Goal: Task Accomplishment & Management: Use online tool/utility

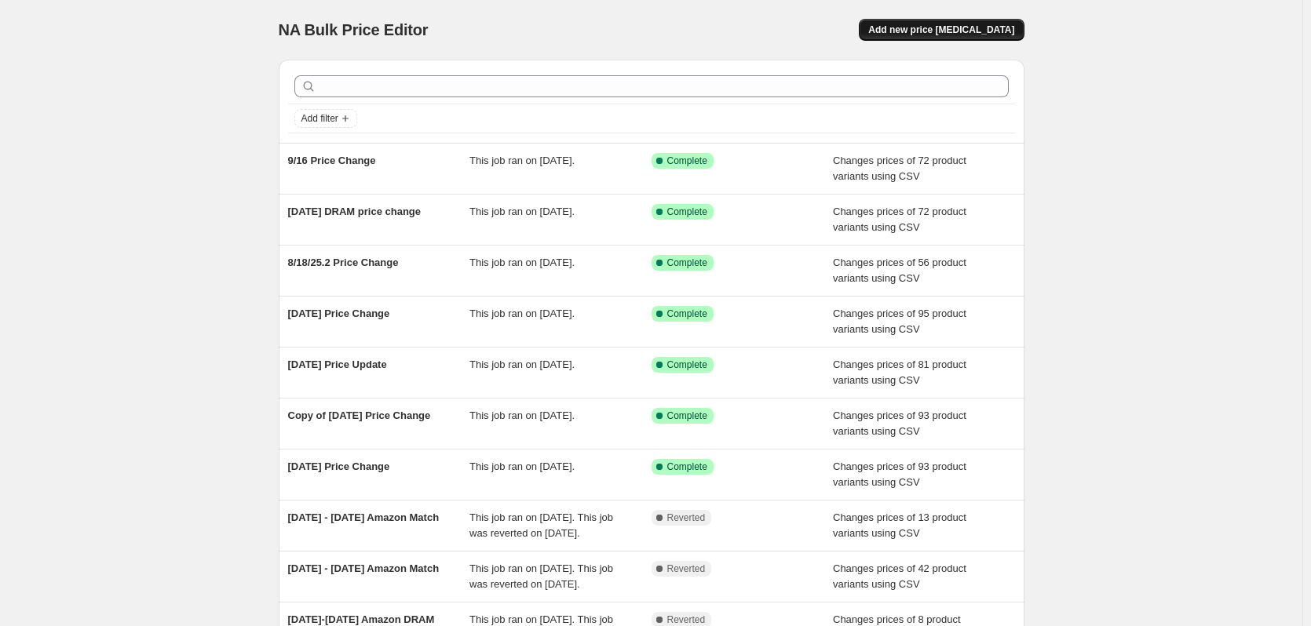
click at [963, 32] on span "Add new price [MEDICAL_DATA]" at bounding box center [941, 30] width 146 height 13
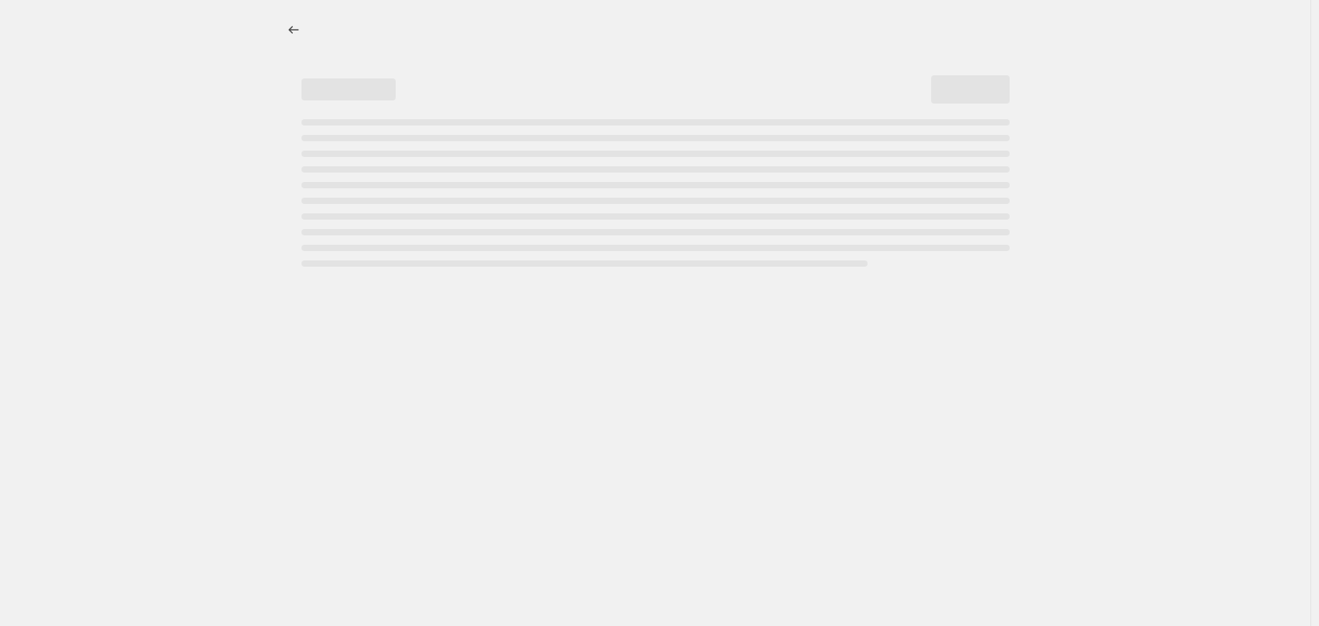
select select "percentage"
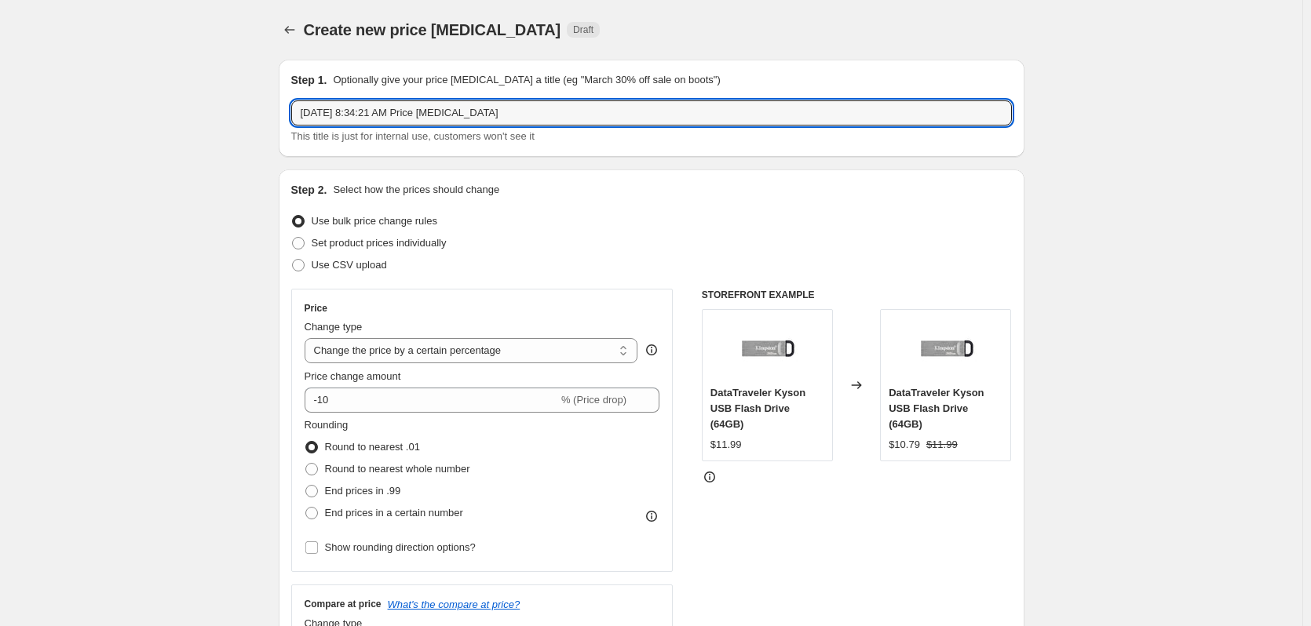
drag, startPoint x: 528, startPoint y: 100, endPoint x: 160, endPoint y: 90, distance: 368.3
type input "[DATE] Price Change"
click at [348, 265] on span "Use CSV upload" at bounding box center [349, 265] width 75 height 12
click at [293, 260] on input "Use CSV upload" at bounding box center [292, 259] width 1 height 1
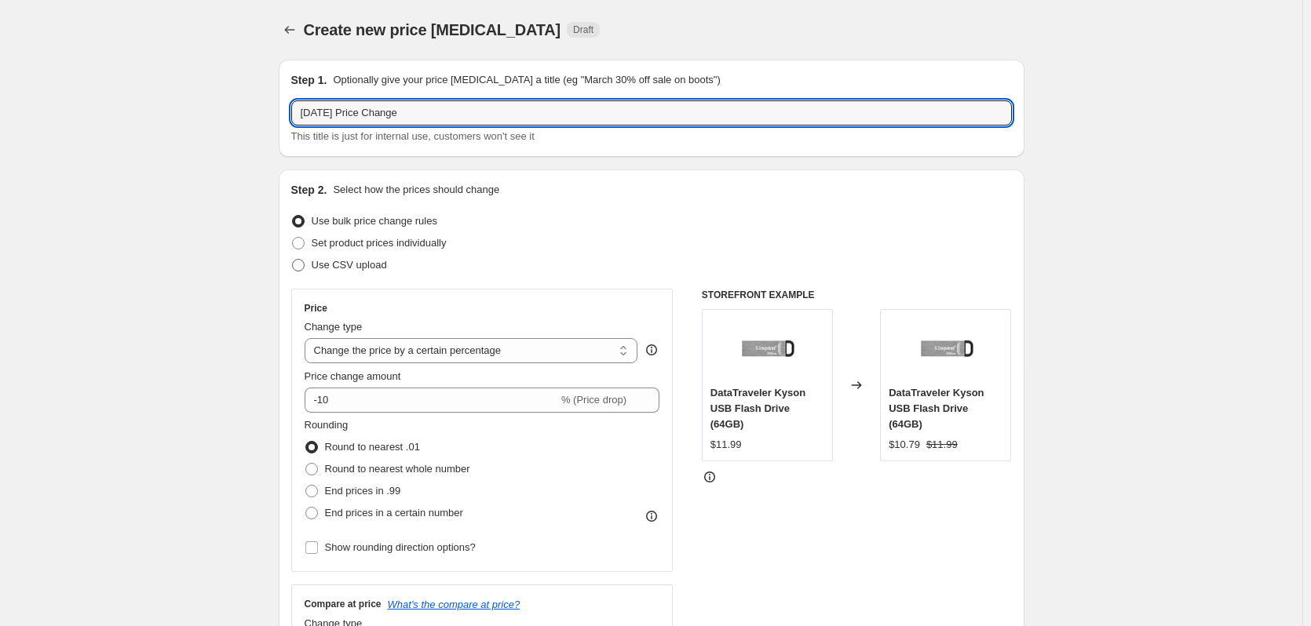
radio input "true"
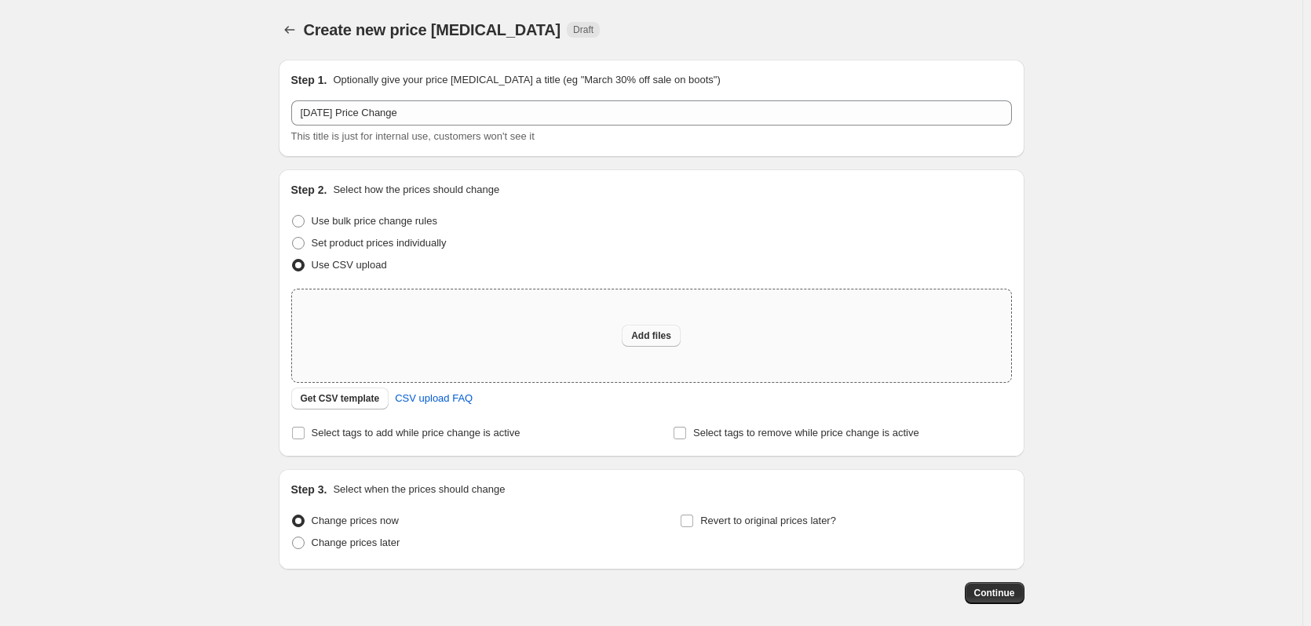
click at [671, 338] on span "Add files" at bounding box center [651, 336] width 40 height 13
type input "C:\fakepath\101325 Price Change.csv"
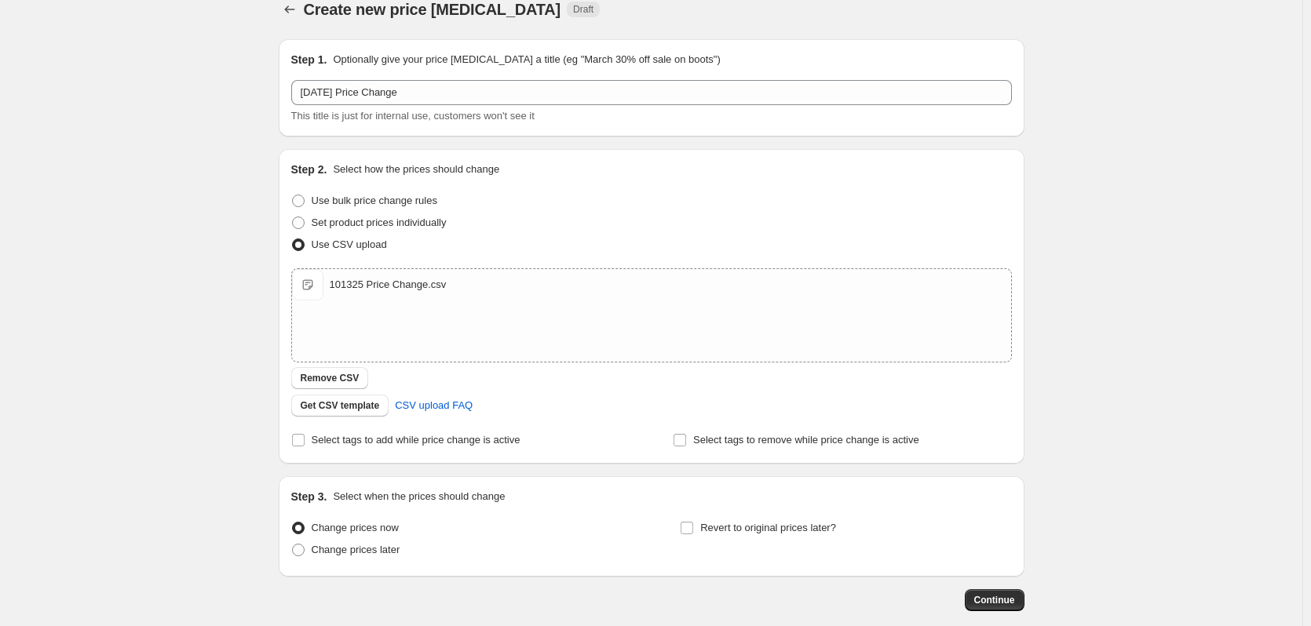
scroll to position [78, 0]
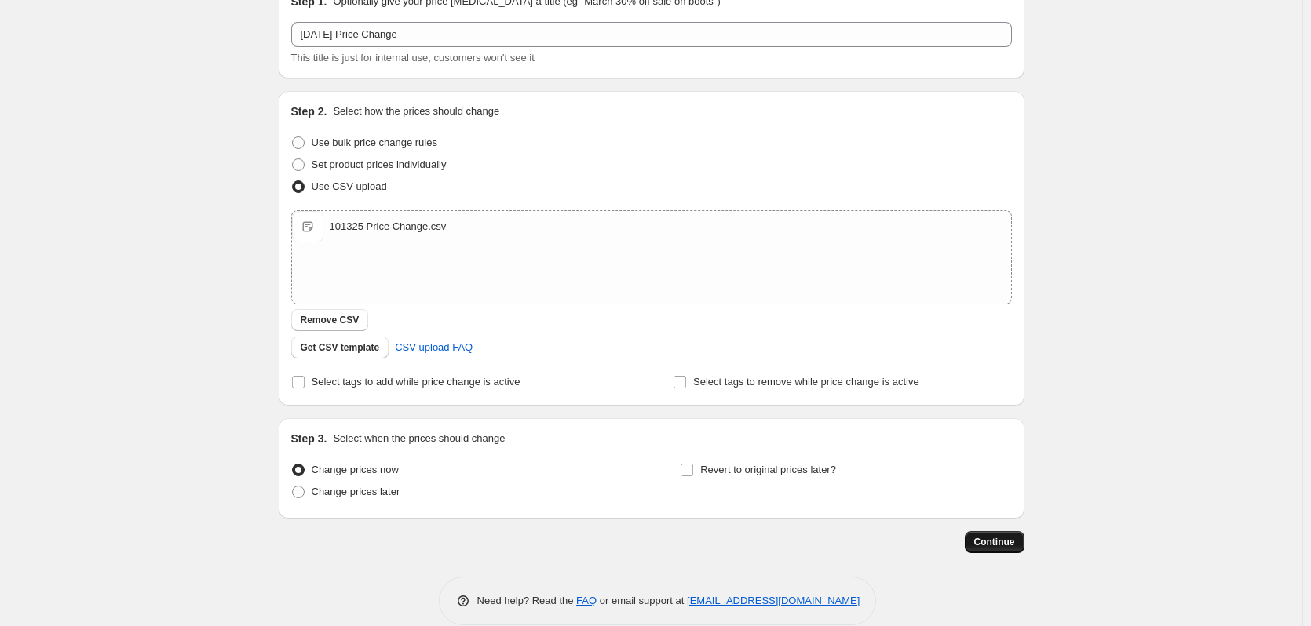
click at [984, 549] on button "Continue" at bounding box center [995, 542] width 60 height 22
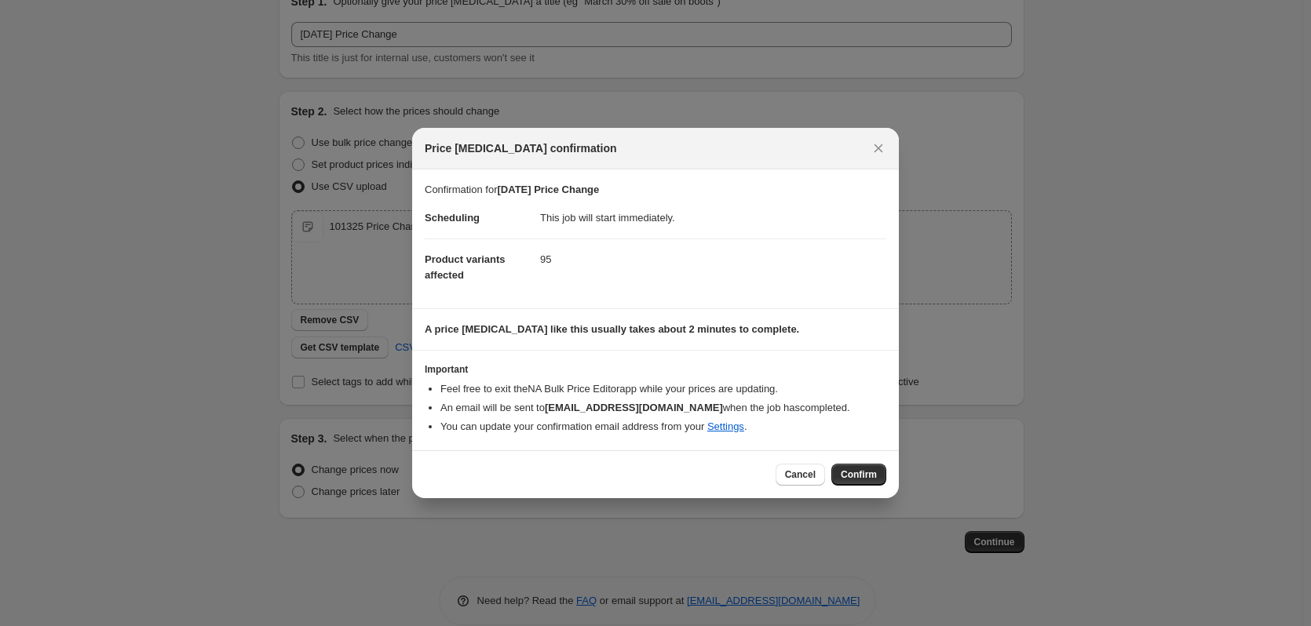
click at [859, 476] on span "Confirm" at bounding box center [859, 475] width 36 height 13
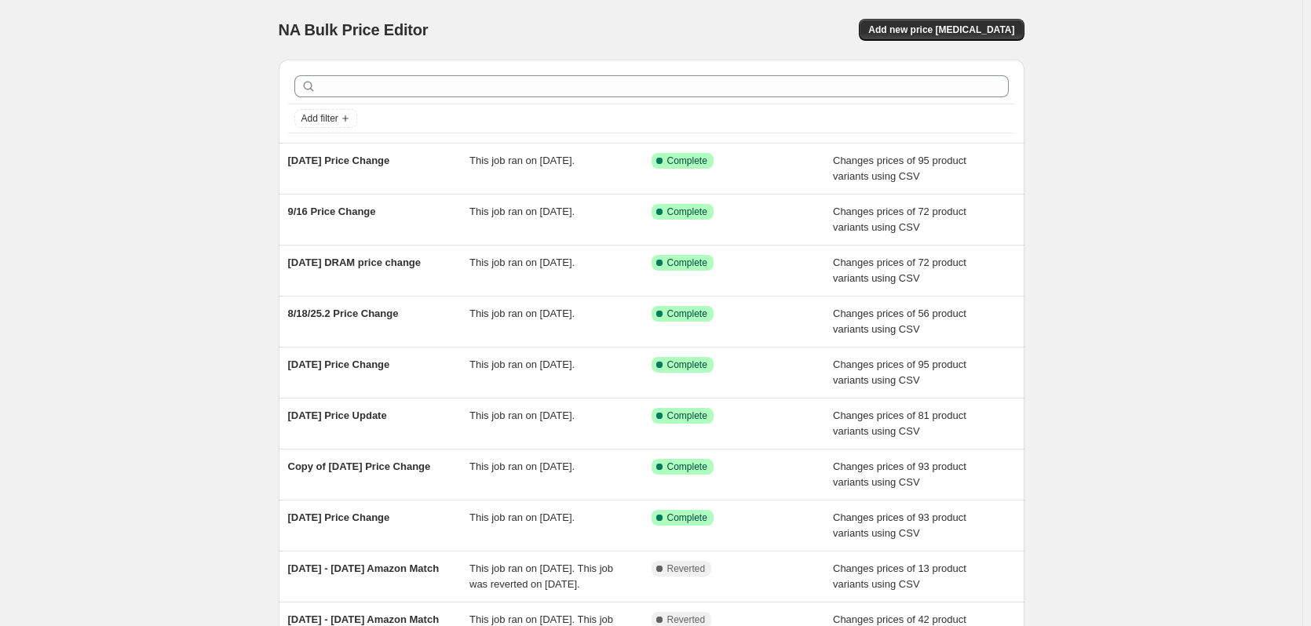
click at [148, 272] on div "NA Bulk Price Editor. This page is ready NA Bulk Price Editor Add new price cha…" at bounding box center [651, 404] width 1302 height 808
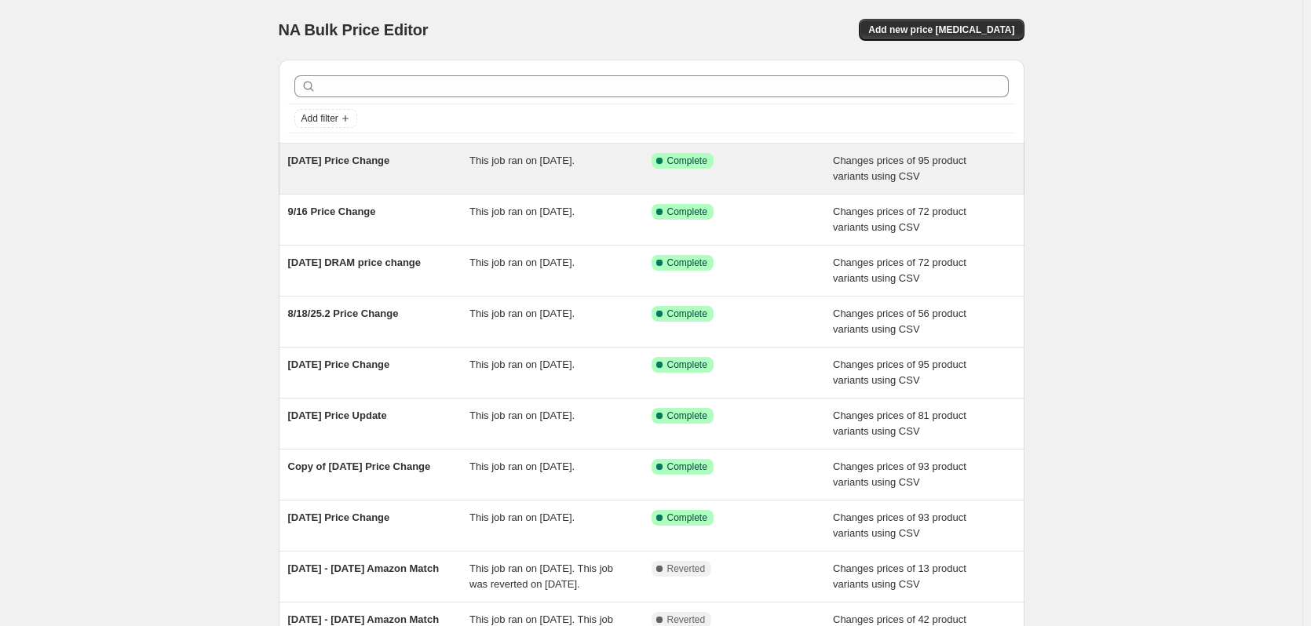
click at [344, 163] on span "[DATE] Price Change" at bounding box center [339, 161] width 102 height 12
